Goal: Task Accomplishment & Management: Contribute content

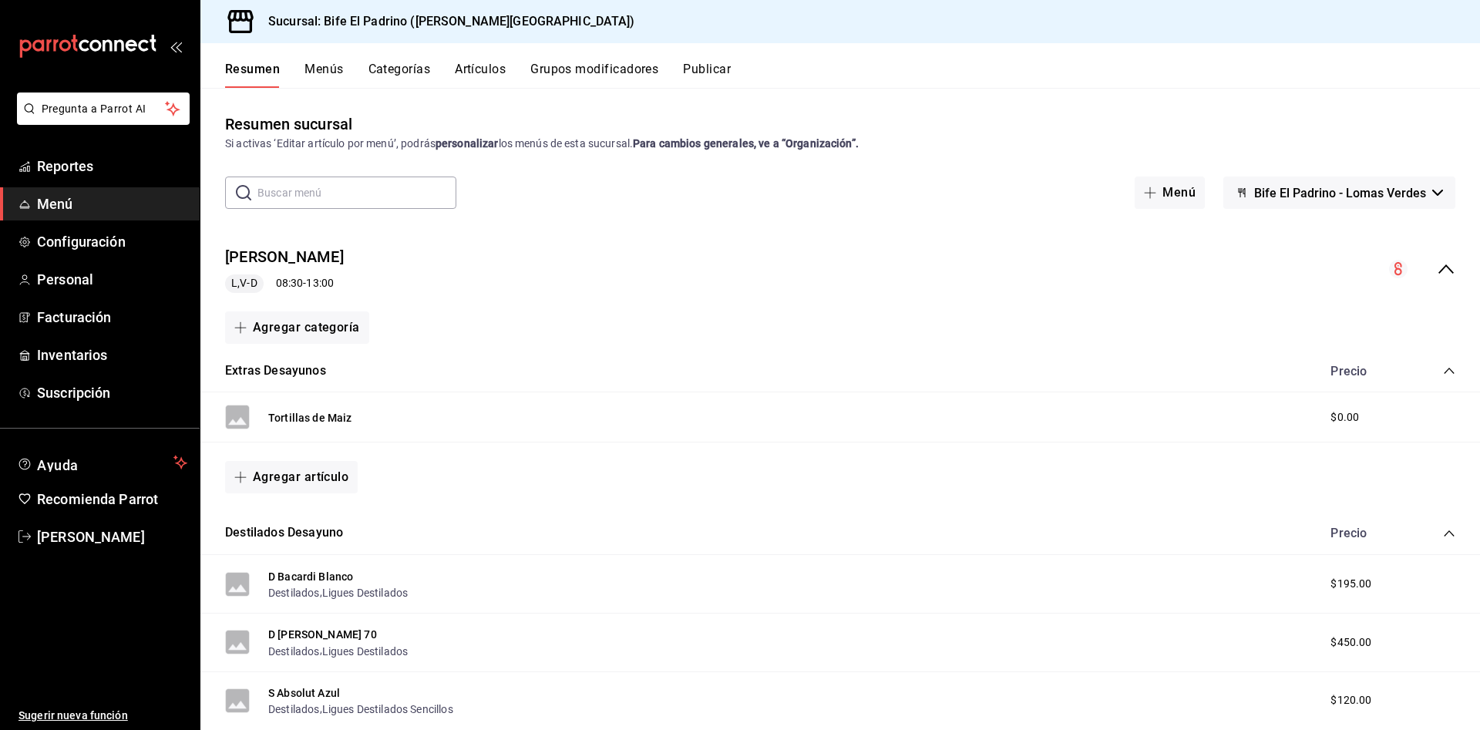
click at [338, 71] on button "Menús" at bounding box center [323, 75] width 39 height 26
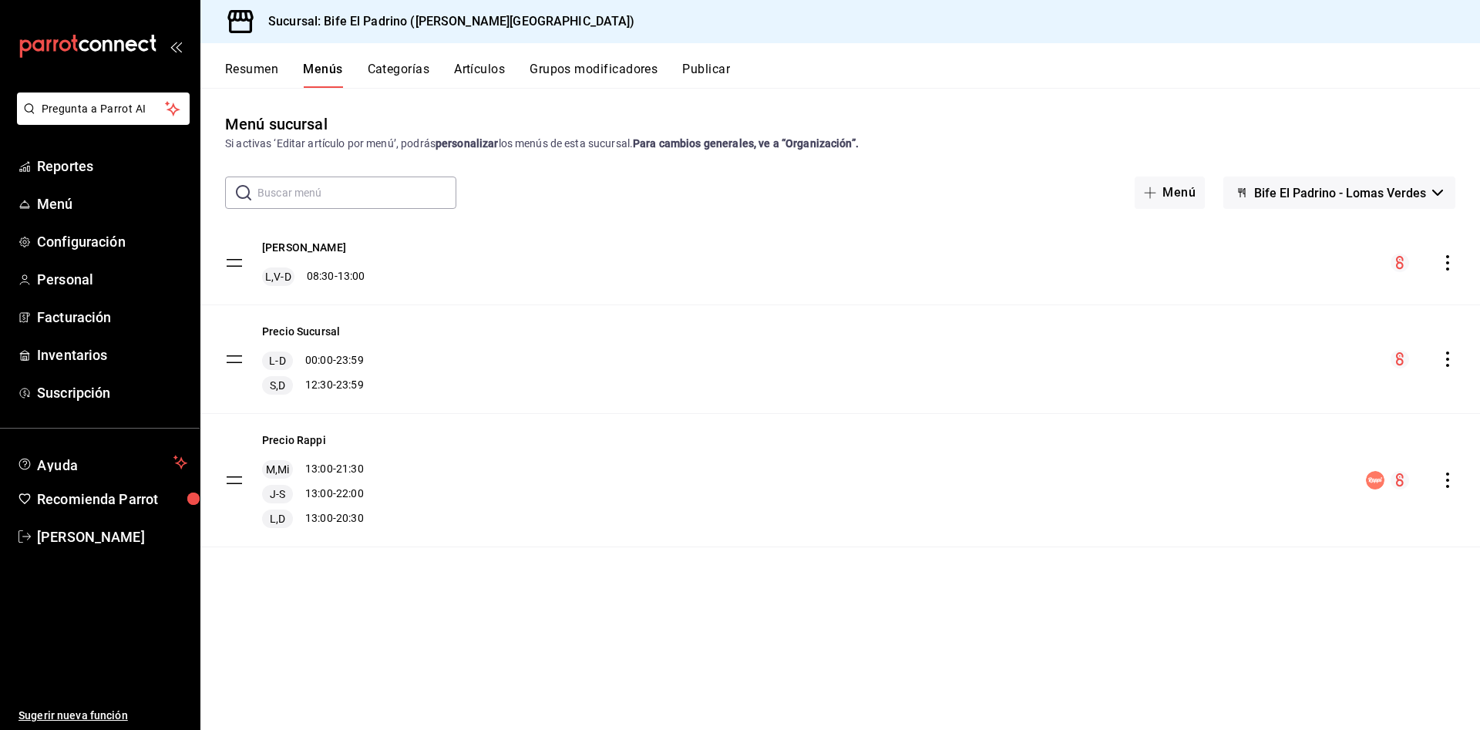
click at [493, 71] on button "Artículos" at bounding box center [479, 75] width 51 height 26
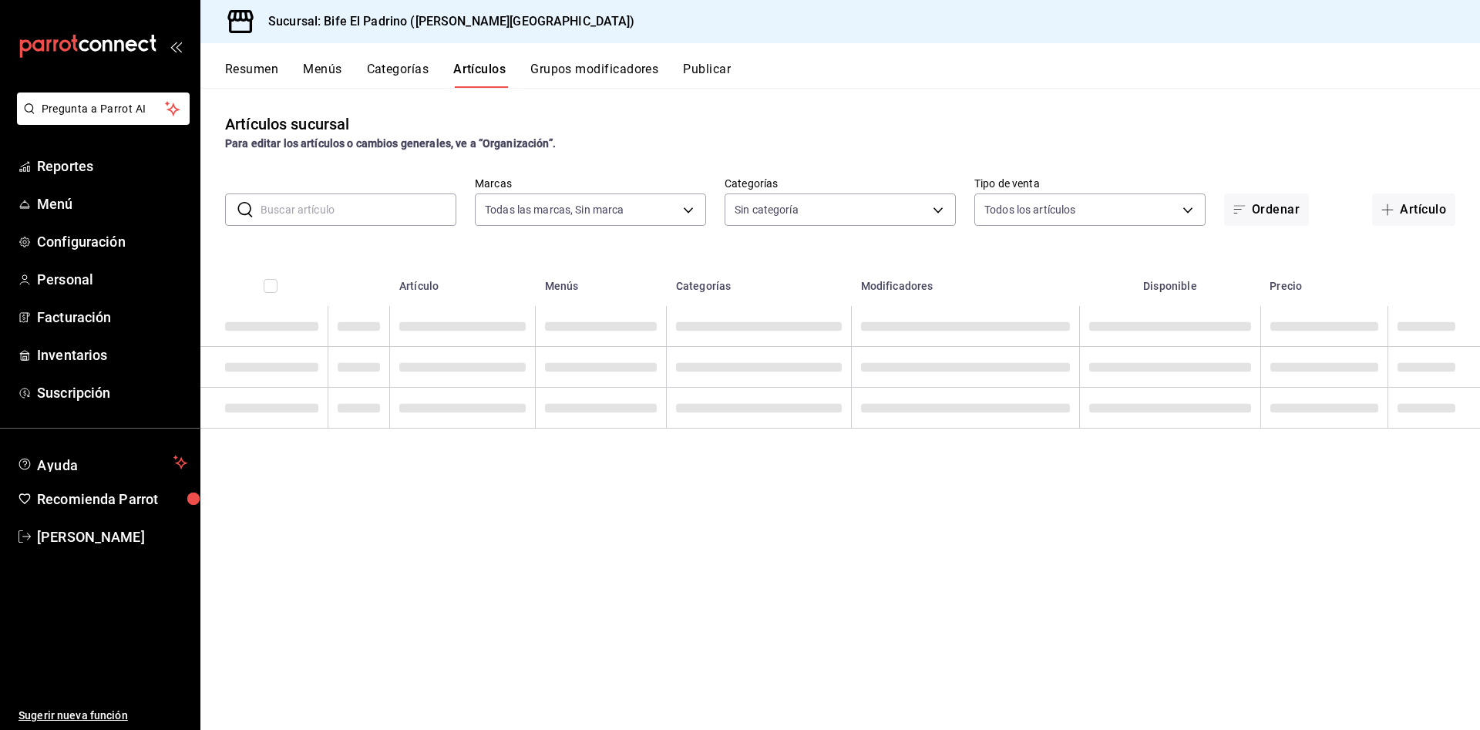
type input "29812e5a-8f7c-4e92-8f2a-002f081b0597"
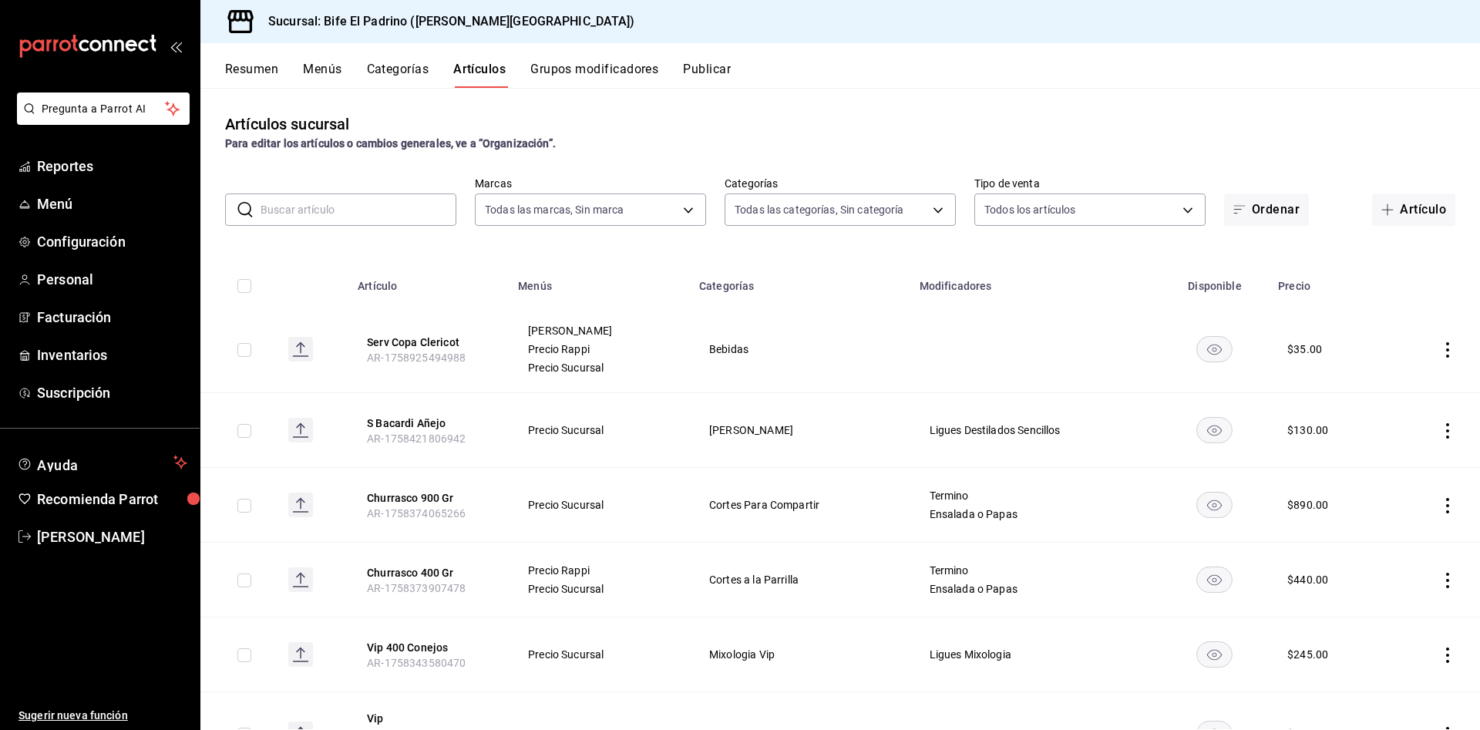
type input "26fff368-dde2-49cc-b82b-959fd44b70ef,e1a85fa7-9893-4e96-a941-5aad07e0ada2,07c83…"
click at [1414, 206] on button "Artículo" at bounding box center [1413, 209] width 83 height 32
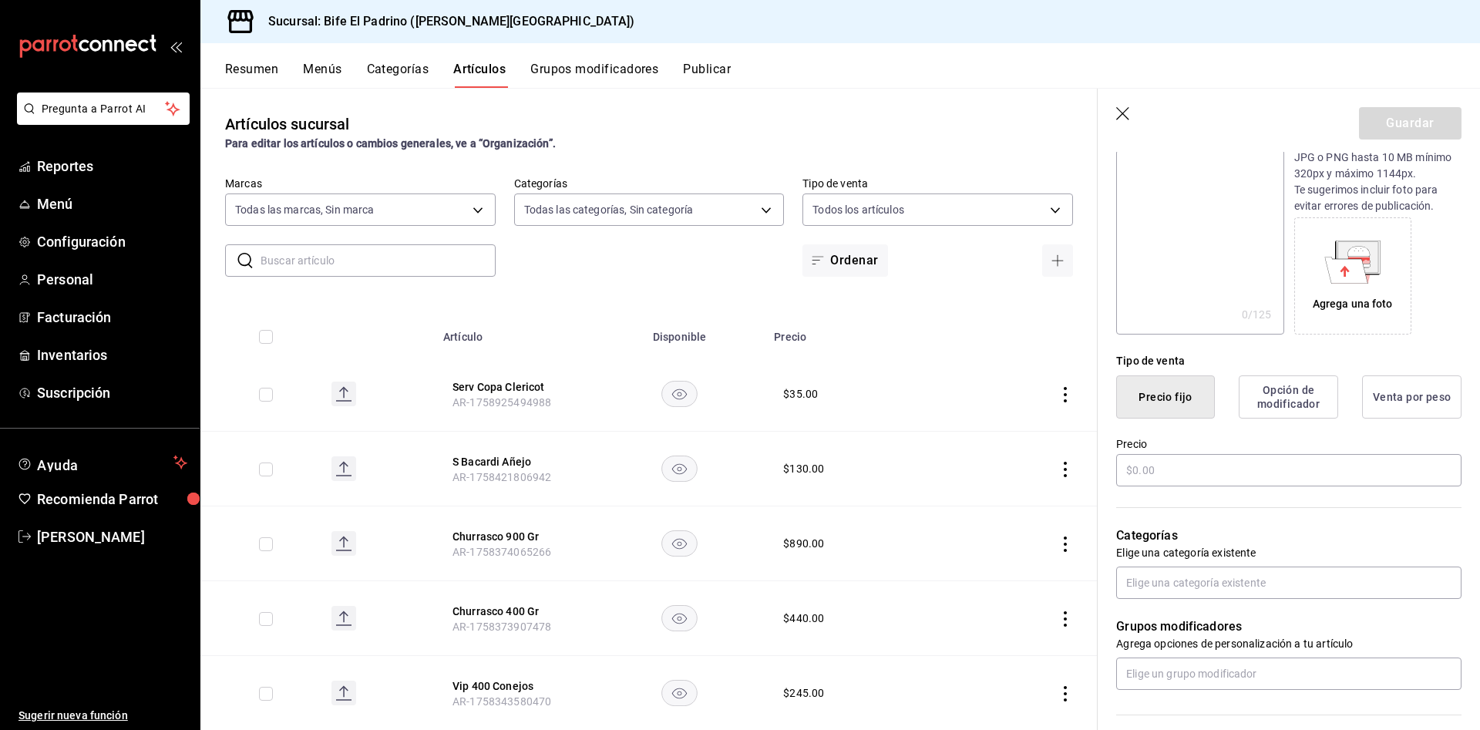
scroll to position [233, 0]
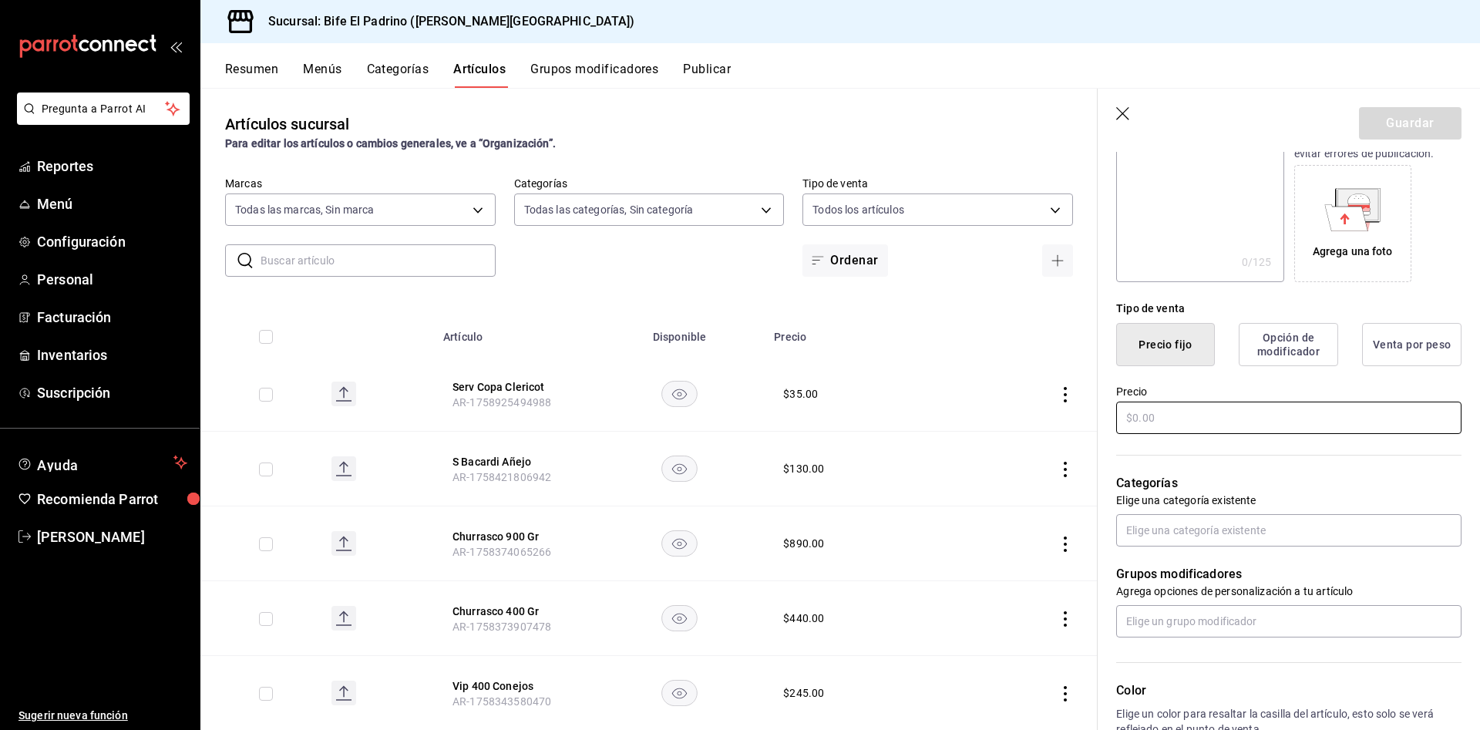
type input "[PERSON_NAME]´s 18"
click at [1206, 414] on input "text" at bounding box center [1288, 417] width 345 height 32
type input "$950.00"
click at [1161, 524] on input "text" at bounding box center [1288, 530] width 345 height 32
type input "wh"
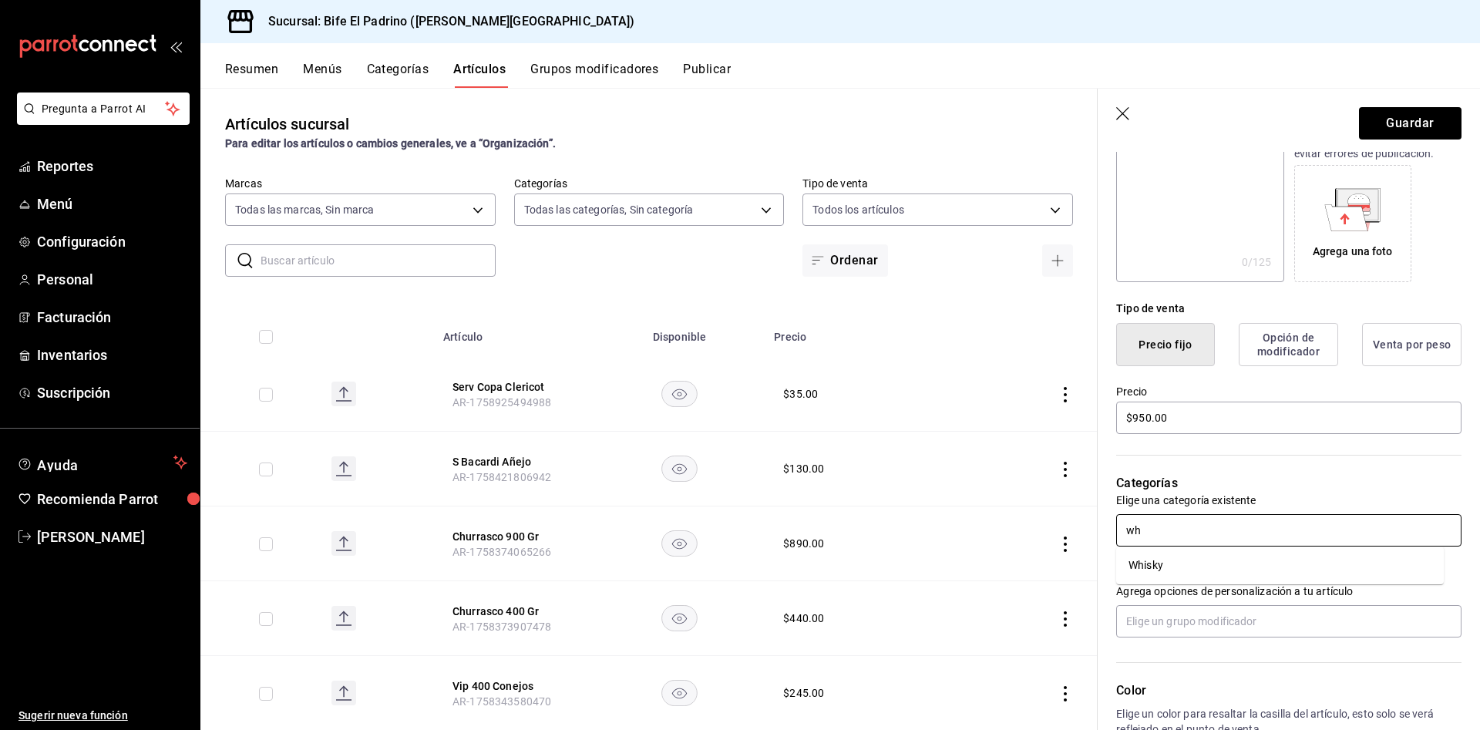
click at [1151, 573] on li "Whisky" at bounding box center [1280, 565] width 328 height 25
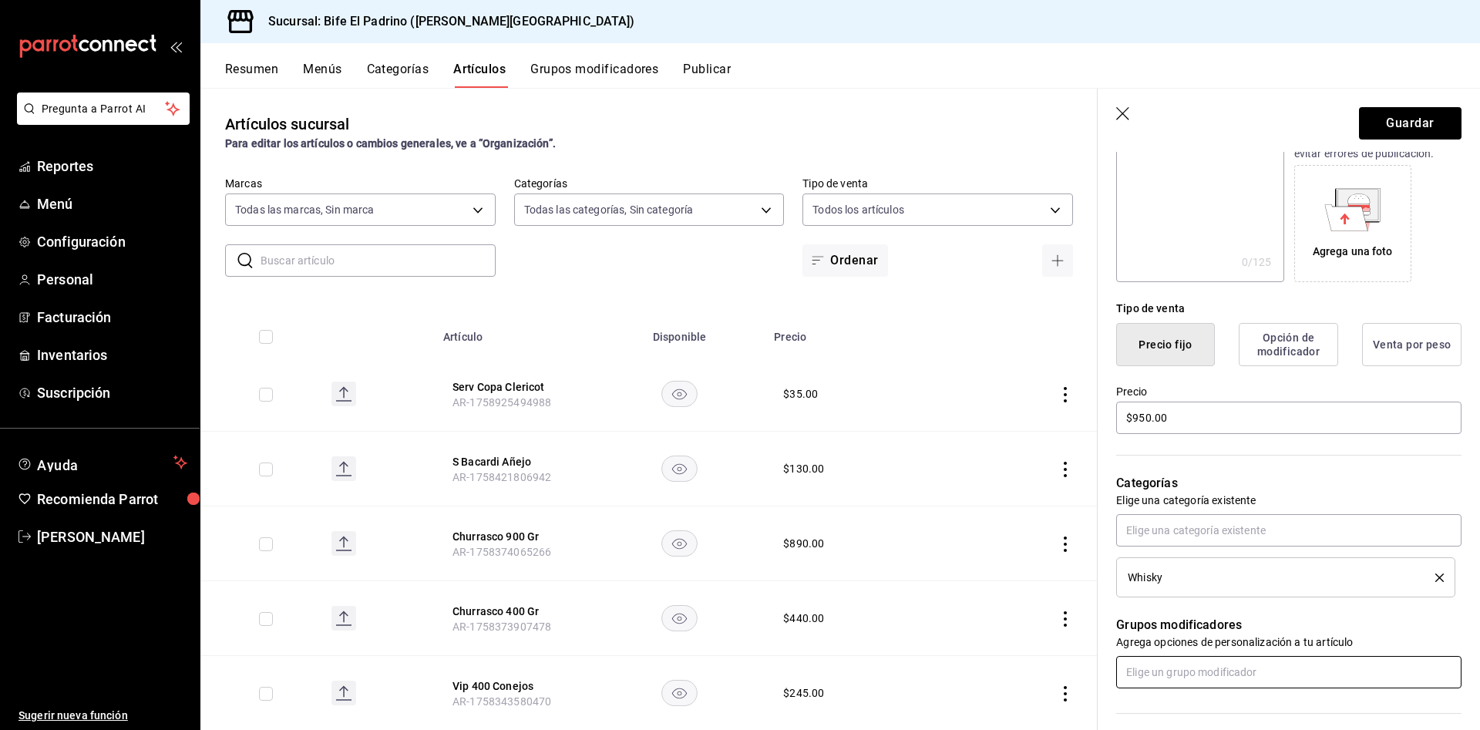
click at [1184, 671] on input "text" at bounding box center [1288, 672] width 345 height 32
type input "ligue"
click at [1231, 555] on li "Ligues Destilados" at bounding box center [1280, 560] width 328 height 25
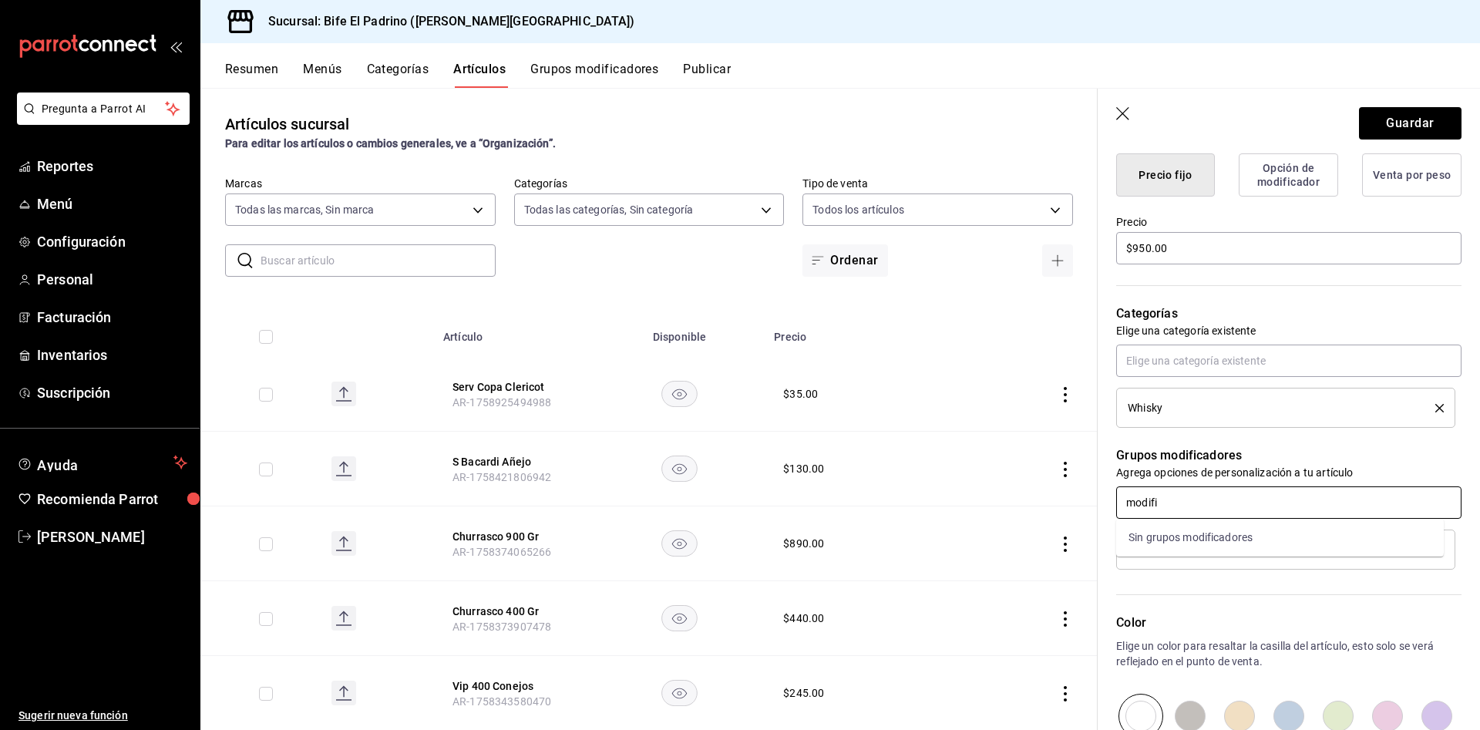
scroll to position [404, 0]
type input "m"
type input "desti"
click at [1176, 519] on ul "Destilados Destilados Mixologia Ligues Destilados Botellas Ligues Destilados Se…" at bounding box center [1280, 574] width 328 height 114
click at [1172, 523] on li "Destilados" at bounding box center [1280, 535] width 328 height 25
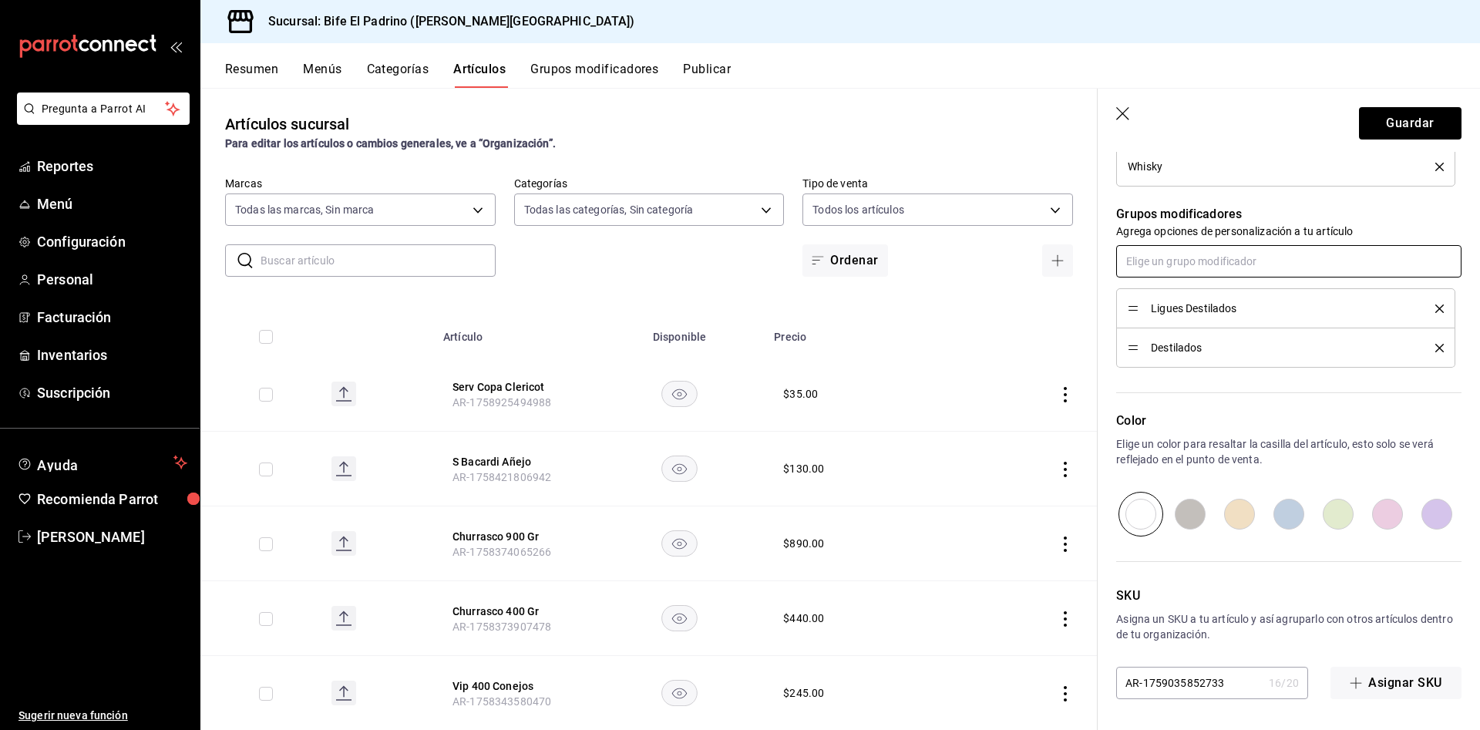
scroll to position [643, 0]
click at [1383, 121] on button "Guardar" at bounding box center [1410, 123] width 102 height 32
